Goal: Navigation & Orientation: Find specific page/section

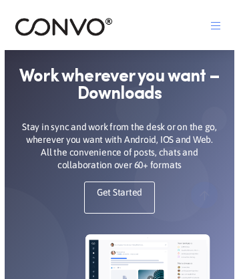
scroll to position [1840, 0]
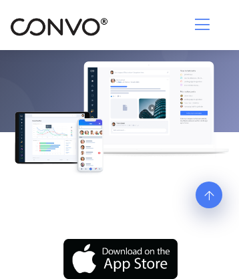
click at [209, 166] on icon at bounding box center [208, 160] width 9 height 11
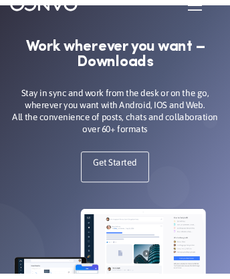
scroll to position [0, 0]
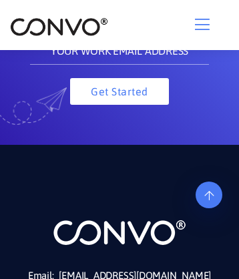
click at [136, 267] on link "[EMAIL_ADDRESS][DOMAIN_NAME]" at bounding box center [135, 276] width 152 height 19
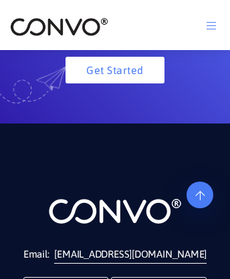
scroll to position [589, 0]
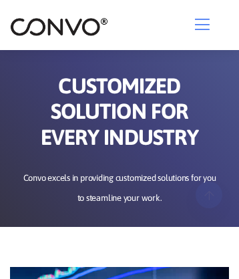
scroll to position [5413, 0]
